Goal: Task Accomplishment & Management: Manage account settings

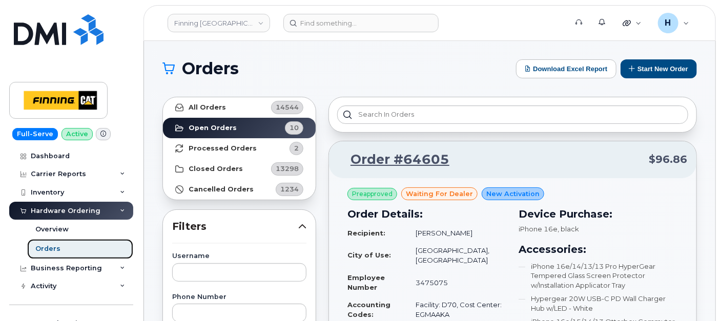
click at [72, 248] on link "Orders" at bounding box center [80, 248] width 106 height 19
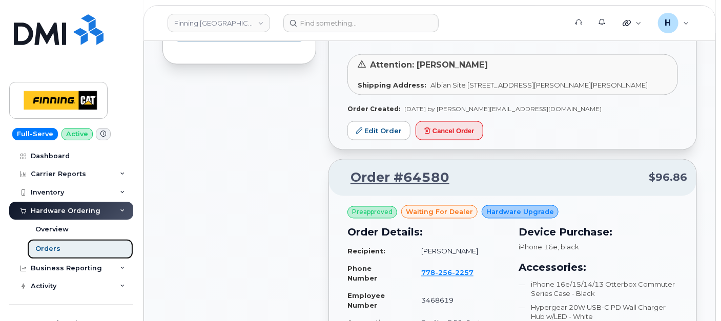
scroll to position [910, 0]
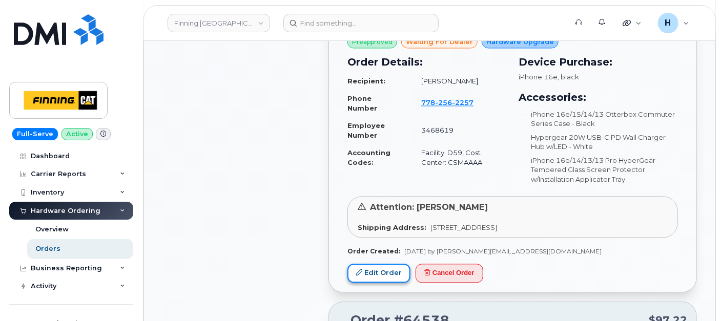
click at [372, 266] on link "Edit Order" at bounding box center [378, 273] width 63 height 19
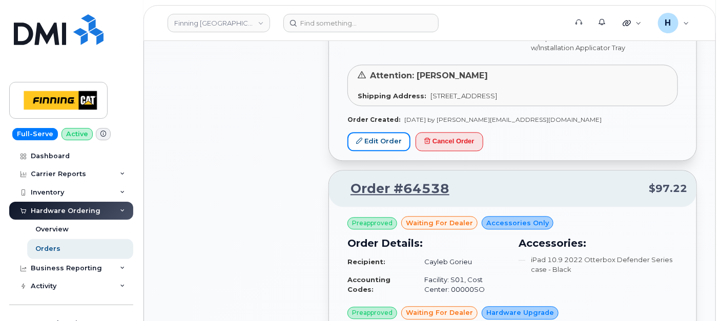
scroll to position [1138, 0]
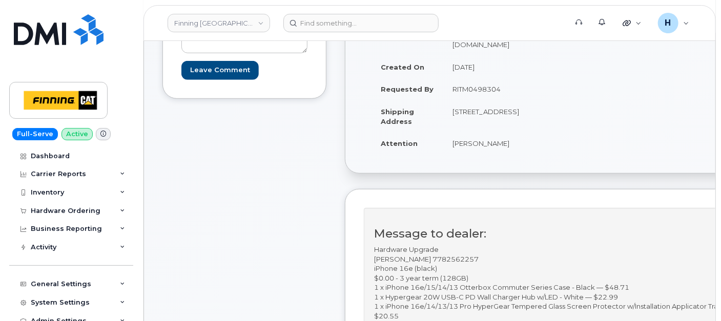
scroll to position [118, 0]
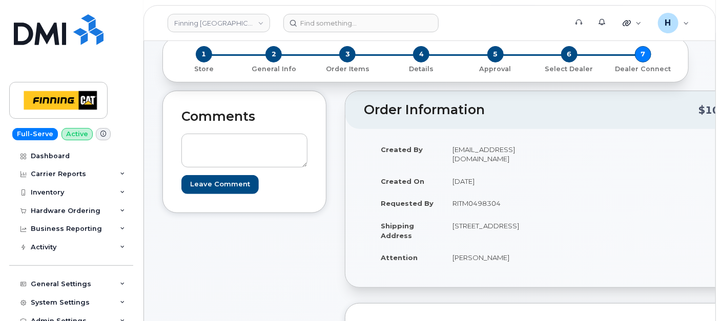
drag, startPoint x: 452, startPoint y: 257, endPoint x: 506, endPoint y: 242, distance: 55.8
click at [511, 252] on td "[PERSON_NAME]" at bounding box center [496, 257] width 107 height 23
copy td "[PERSON_NAME]"
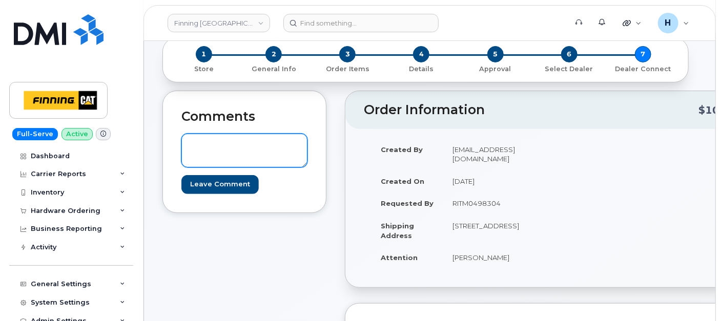
click at [238, 142] on textarea at bounding box center [244, 151] width 126 height 34
paste textarea "TELUS Order #TL60039428"
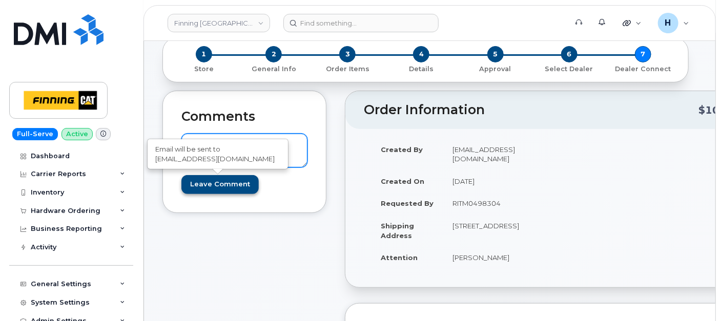
type textarea "TELUS Order #TL60039428"
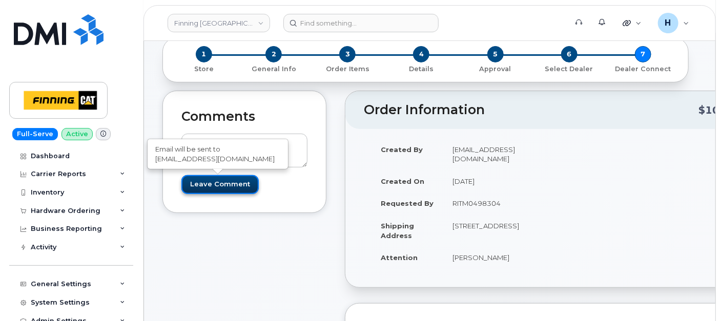
click at [221, 190] on input "Leave Comment" at bounding box center [219, 184] width 77 height 19
type input "Create Event"
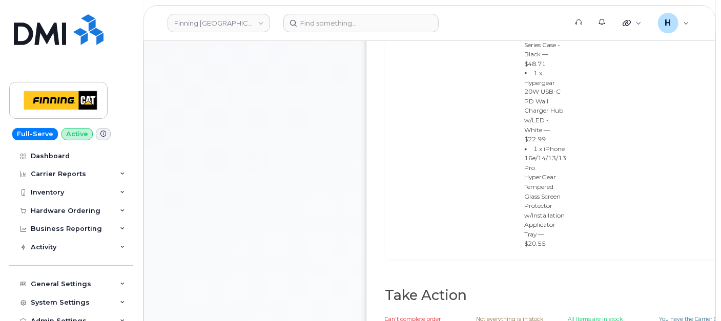
scroll to position [1024, 0]
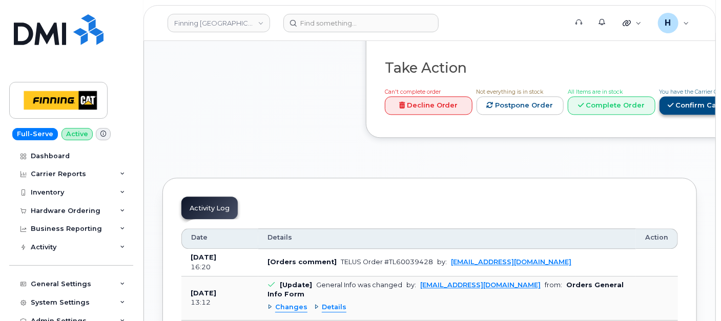
click at [659, 107] on link "Confirm Carrier Order" at bounding box center [712, 105] width 106 height 19
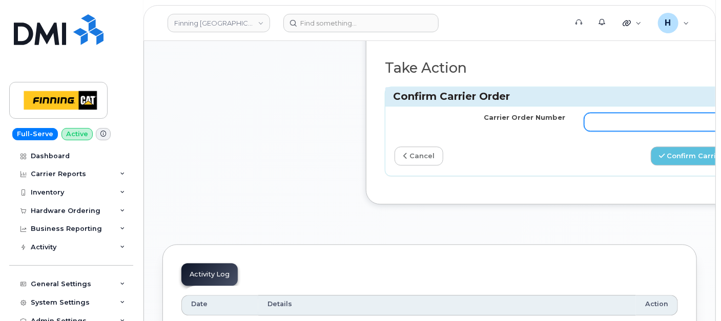
click at [615, 113] on input "Carrier Order Number" at bounding box center [669, 122] width 171 height 18
paste input "TELUS Order #TL60039428"
drag, startPoint x: 632, startPoint y: 97, endPoint x: 459, endPoint y: 101, distance: 172.7
click at [459, 107] on tr "Carrier Order Number TELUS Order #TL60039428" at bounding box center [574, 122] width 379 height 31
type input "TL60039428"
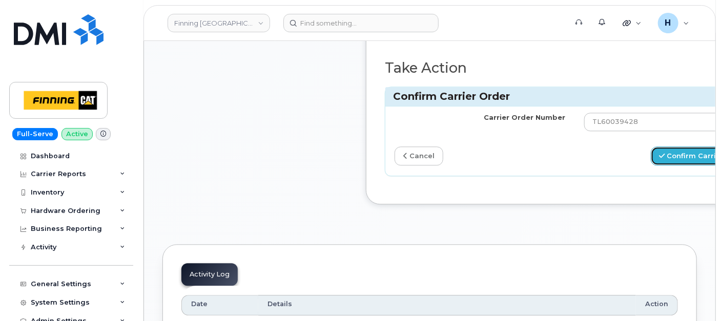
click at [651, 146] on button "Confirm Carrier Order" at bounding box center [704, 155] width 106 height 19
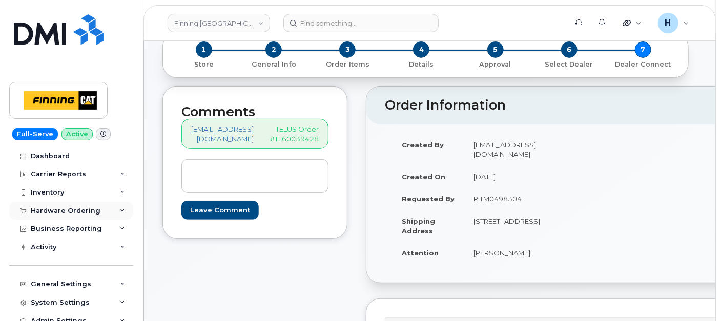
scroll to position [171, 0]
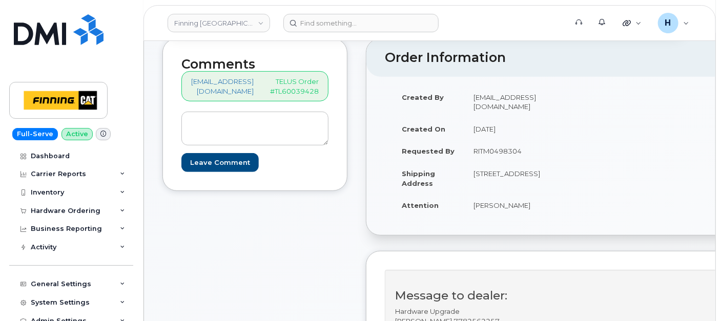
drag, startPoint x: 55, startPoint y: 207, endPoint x: 57, endPoint y: 224, distance: 16.5
click at [55, 207] on div "Hardware Ordering" at bounding box center [66, 211] width 70 height 8
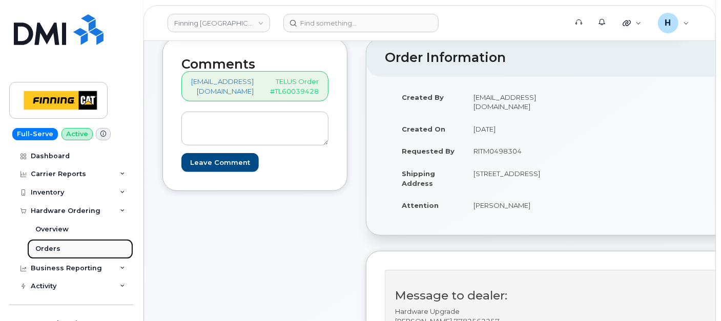
click at [58, 250] on div "Orders" at bounding box center [47, 248] width 25 height 9
